Goal: Transaction & Acquisition: Purchase product/service

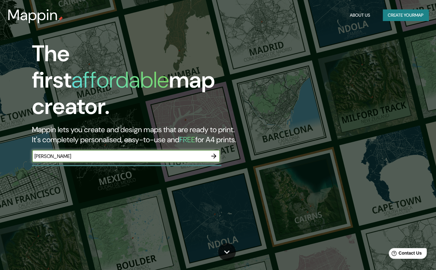
type input "[PERSON_NAME]"
click at [216, 152] on icon "button" at bounding box center [214, 156] width 8 height 8
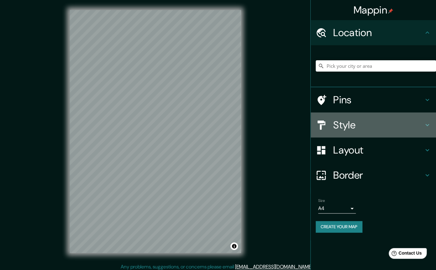
click at [421, 115] on div "Style" at bounding box center [373, 124] width 125 height 25
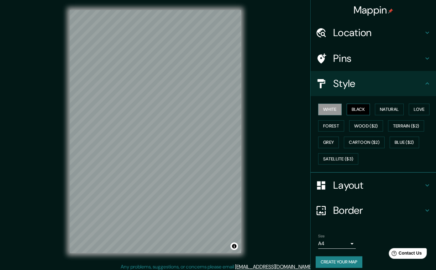
click at [365, 108] on button "Black" at bounding box center [359, 110] width 24 height 12
click at [394, 111] on button "Natural" at bounding box center [389, 110] width 29 height 12
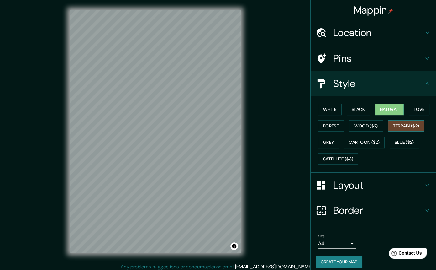
click at [402, 126] on button "Terrain ($2)" at bounding box center [406, 126] width 36 height 12
click at [400, 141] on button "Blue ($2)" at bounding box center [404, 142] width 29 height 12
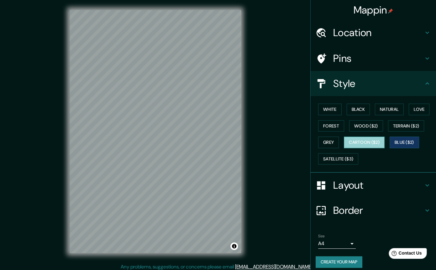
click at [370, 142] on button "Cartoon ($2)" at bounding box center [364, 142] width 41 height 12
click at [333, 141] on button "Grey" at bounding box center [328, 142] width 21 height 12
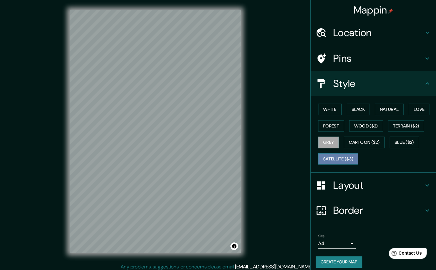
click at [339, 159] on button "Satellite ($3)" at bounding box center [338, 159] width 40 height 12
click at [335, 109] on button "White" at bounding box center [330, 110] width 24 height 12
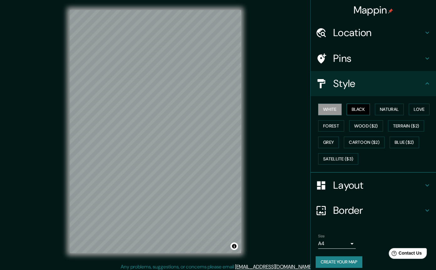
click at [359, 112] on button "Black" at bounding box center [359, 110] width 24 height 12
click at [387, 112] on button "Natural" at bounding box center [389, 110] width 29 height 12
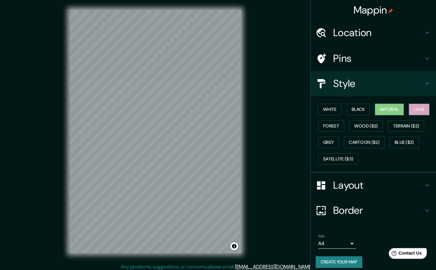
click at [430, 110] on button "Love" at bounding box center [419, 110] width 21 height 12
click at [335, 125] on button "Forest" at bounding box center [331, 126] width 26 height 12
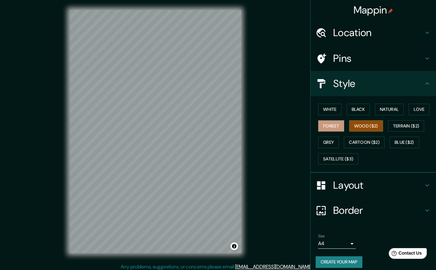
click at [350, 125] on button "Wood ($2)" at bounding box center [366, 126] width 34 height 12
click at [410, 127] on button "Terrain ($2)" at bounding box center [406, 126] width 36 height 12
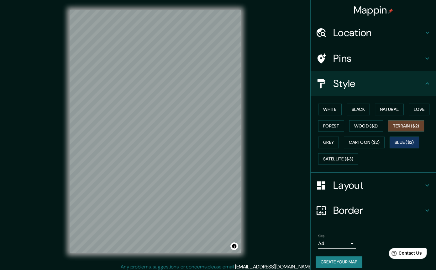
click at [407, 141] on button "Blue ($2)" at bounding box center [404, 142] width 29 height 12
click at [366, 141] on button "Cartoon ($2)" at bounding box center [364, 142] width 41 height 12
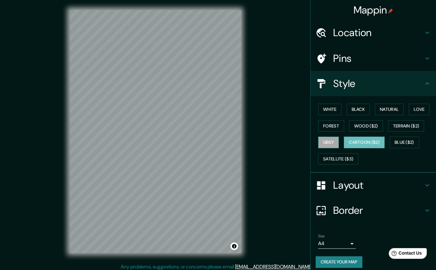
click at [333, 141] on button "Grey" at bounding box center [328, 142] width 21 height 12
click at [340, 161] on button "Satellite ($3)" at bounding box center [338, 159] width 40 height 12
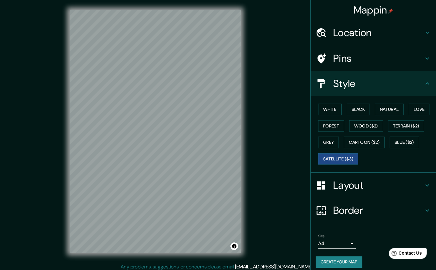
click at [419, 61] on h4 "Pins" at bounding box center [378, 58] width 90 height 13
